Goal: Transaction & Acquisition: Purchase product/service

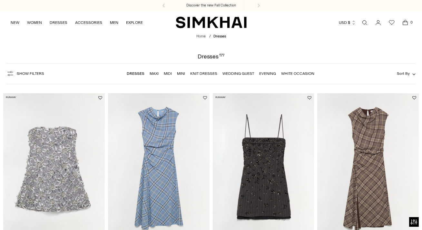
click at [135, 72] on link "Dresses" at bounding box center [136, 73] width 18 height 5
click at [23, 72] on span "Show Filters" at bounding box center [30, 73] width 27 height 5
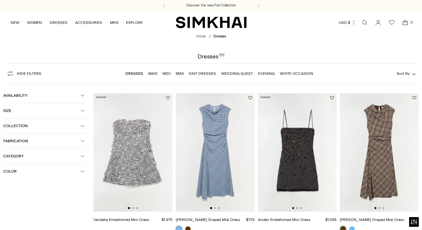
click at [82, 108] on button "Size" at bounding box center [44, 110] width 82 height 15
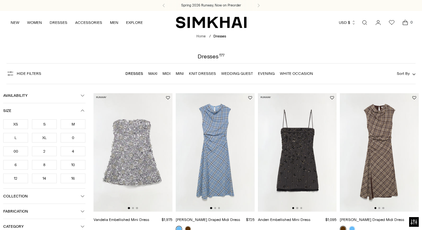
click at [44, 122] on div "S" at bounding box center [44, 124] width 25 height 10
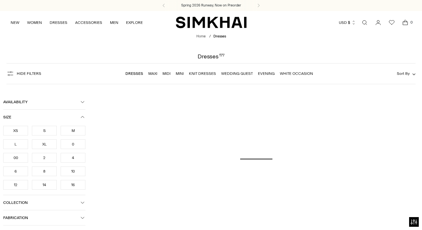
click at [73, 157] on div "4" at bounding box center [73, 158] width 25 height 10
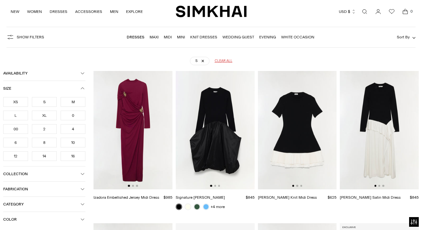
scroll to position [48, 0]
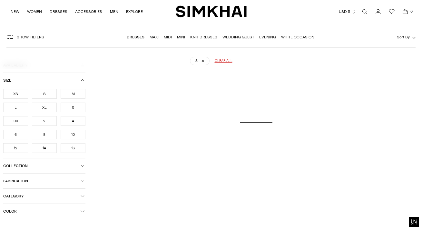
click at [72, 120] on div "4" at bounding box center [73, 121] width 25 height 10
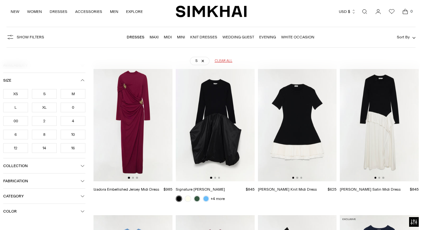
click at [17, 134] on div "6" at bounding box center [15, 134] width 25 height 10
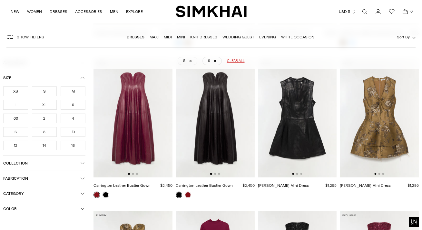
scroll to position [211, 0]
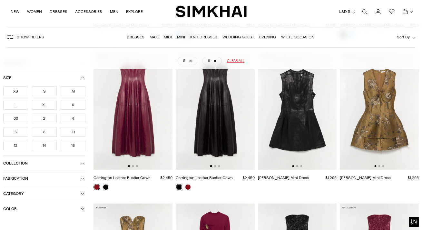
click at [236, 35] on link "Wedding Guest" at bounding box center [238, 37] width 32 height 5
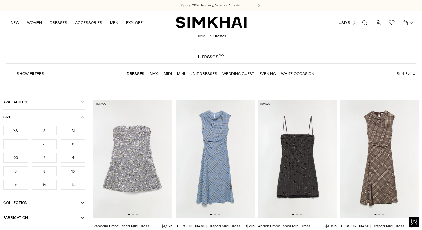
scroll to position [45, 0]
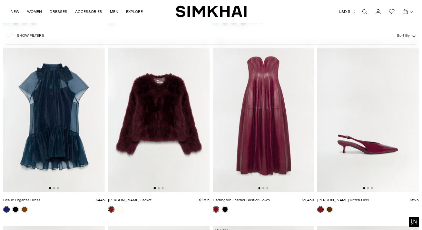
scroll to position [981, 0]
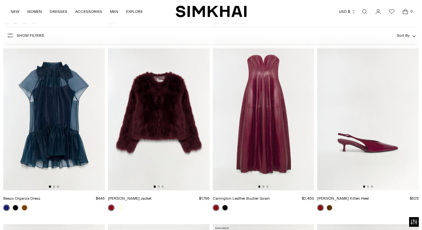
click at [53, 184] on img at bounding box center [53, 114] width 101 height 152
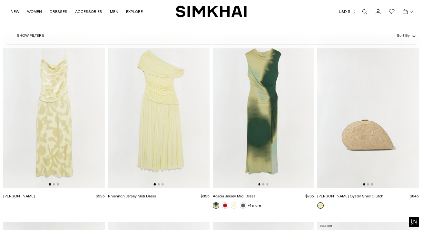
scroll to position [2656, 0]
click at [254, 180] on img at bounding box center [263, 112] width 101 height 152
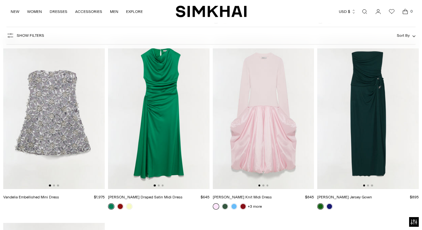
scroll to position [5072, 0]
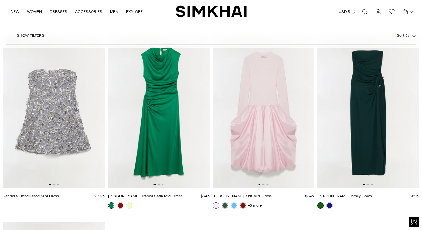
click at [162, 152] on img at bounding box center [158, 112] width 101 height 152
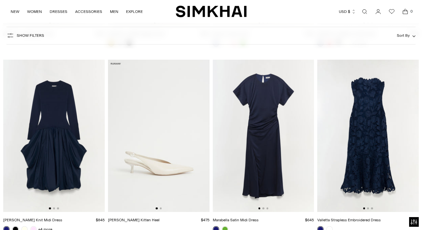
scroll to position [3371, 0]
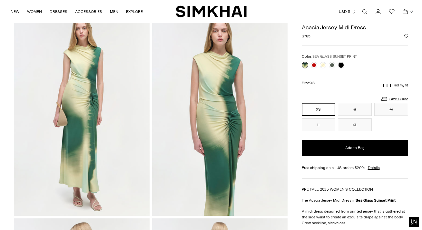
scroll to position [28, 0]
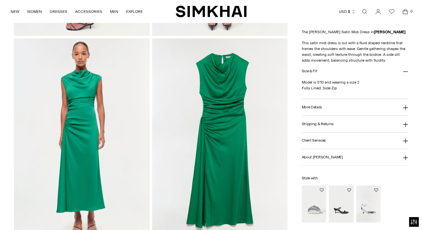
scroll to position [421, 0]
